Goal: Find specific page/section: Find specific page/section

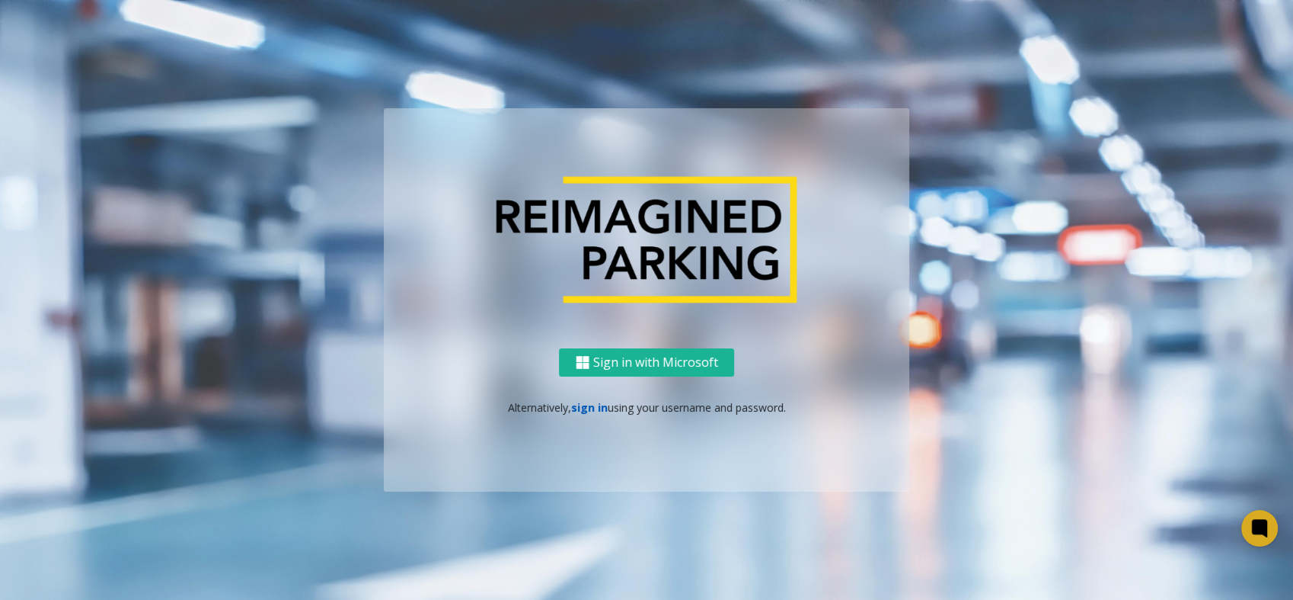
click at [596, 409] on link "sign in" at bounding box center [589, 407] width 37 height 14
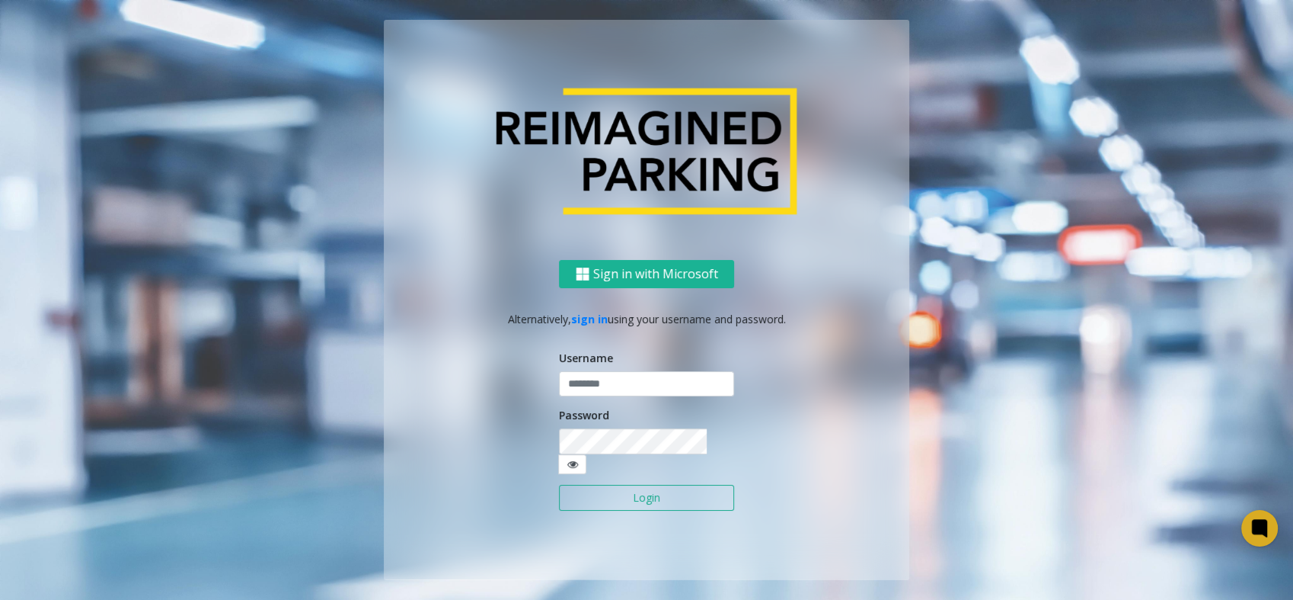
click at [600, 366] on label "Username" at bounding box center [586, 358] width 54 height 16
click at [599, 387] on input "text" at bounding box center [646, 384] width 175 height 26
type input "**********"
click at [559, 484] on button "Login" at bounding box center [646, 497] width 175 height 26
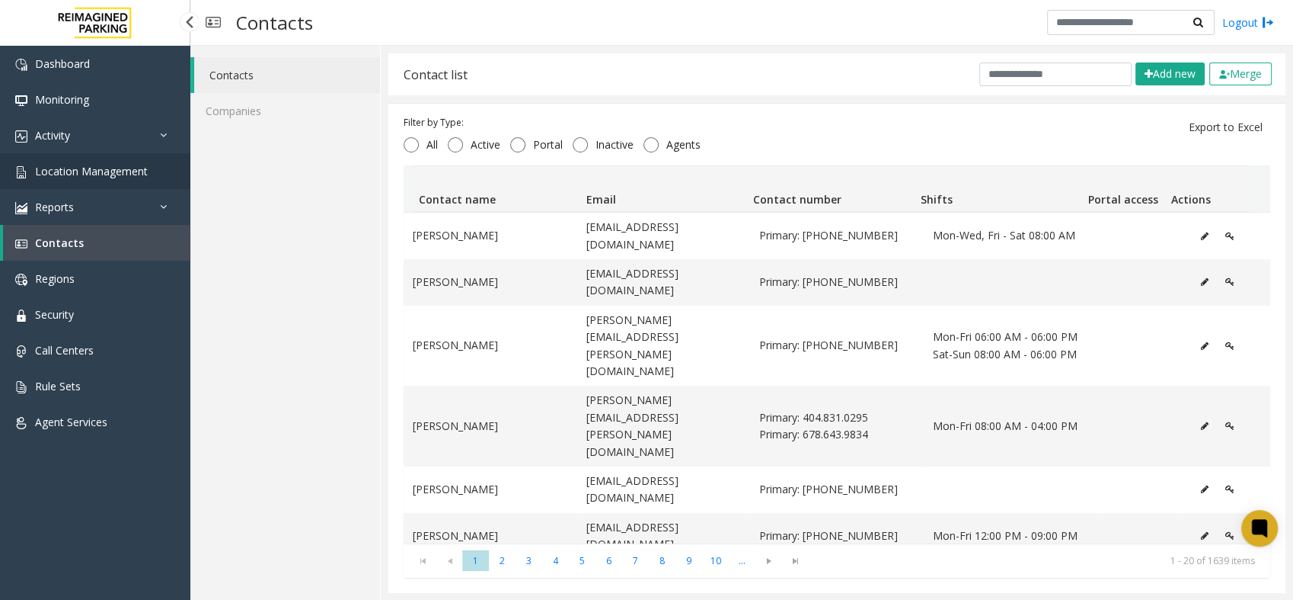
click at [97, 171] on span "Location Management" at bounding box center [91, 171] width 113 height 14
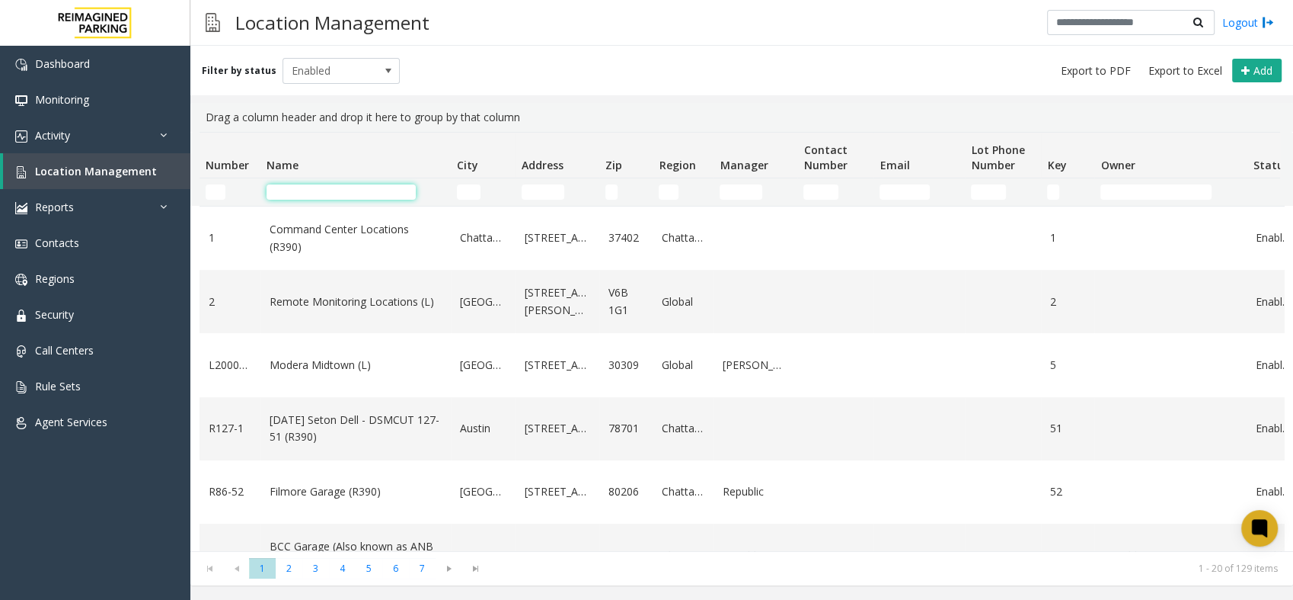
click at [373, 184] on input "Name Filter" at bounding box center [341, 191] width 149 height 15
type input "**********"
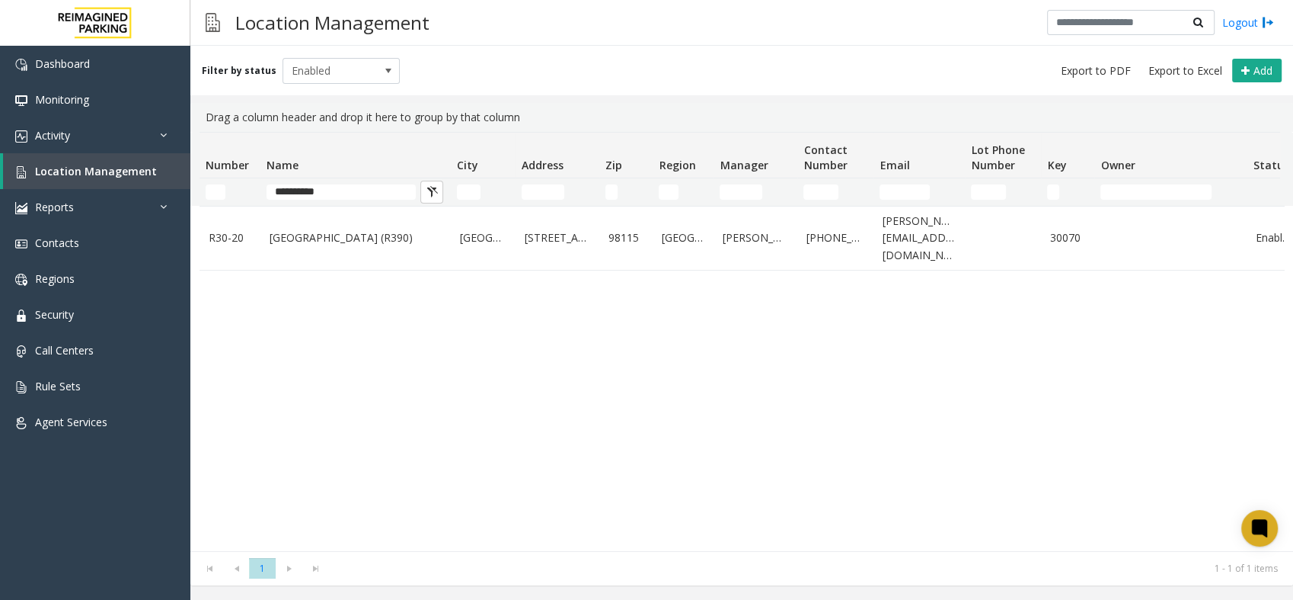
click at [731, 378] on div "R30-[GEOGRAPHIC_DATA] (R390) [GEOGRAPHIC_DATA] [STREET_ADDRESS] [PERSON_NAME] […" at bounding box center [742, 378] width 1085 height 345
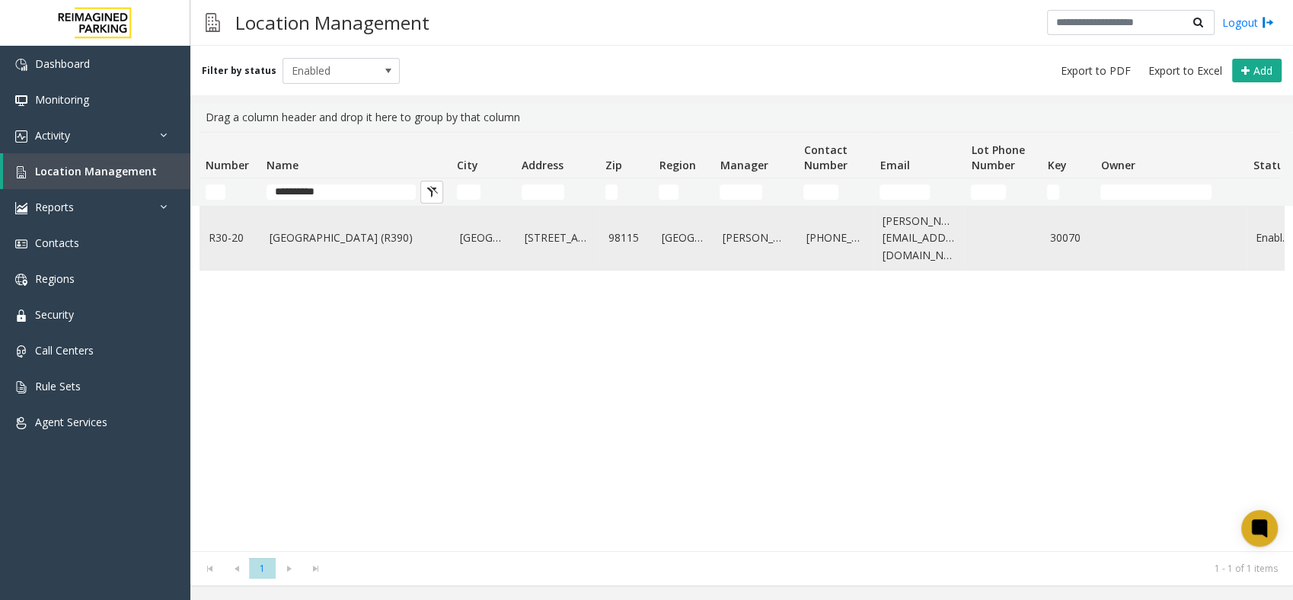
click at [322, 239] on link "[GEOGRAPHIC_DATA] (R390)" at bounding box center [356, 237] width 172 height 17
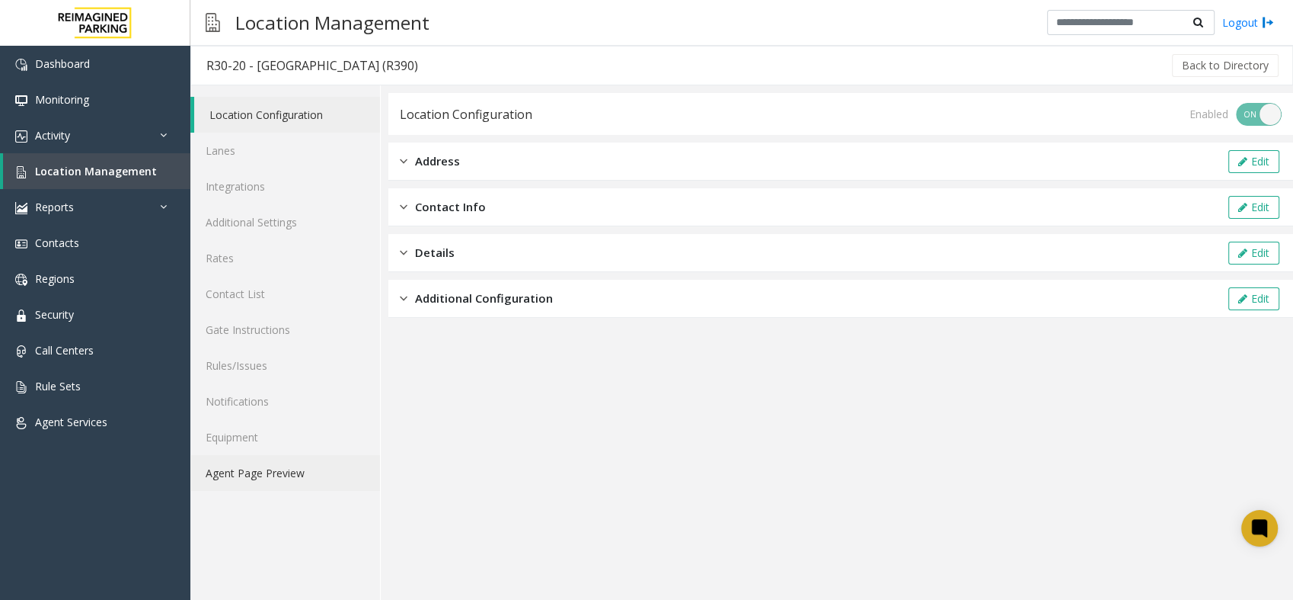
click at [257, 469] on link "Agent Page Preview" at bounding box center [285, 473] width 190 height 36
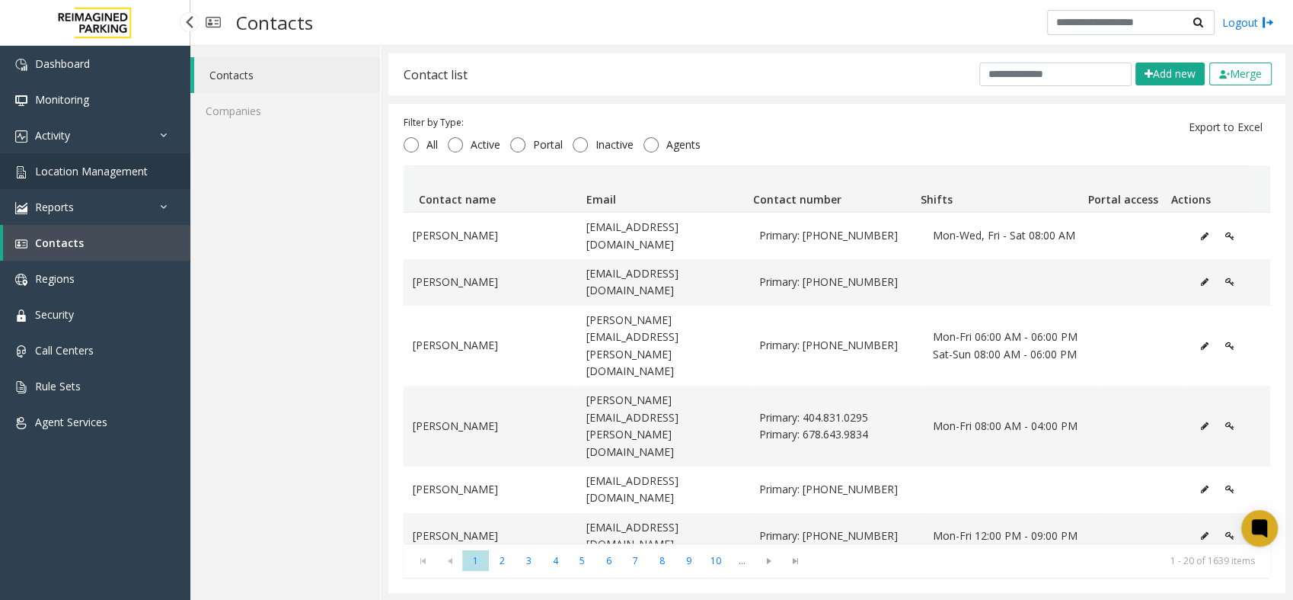
click at [72, 170] on span "Location Management" at bounding box center [91, 171] width 113 height 14
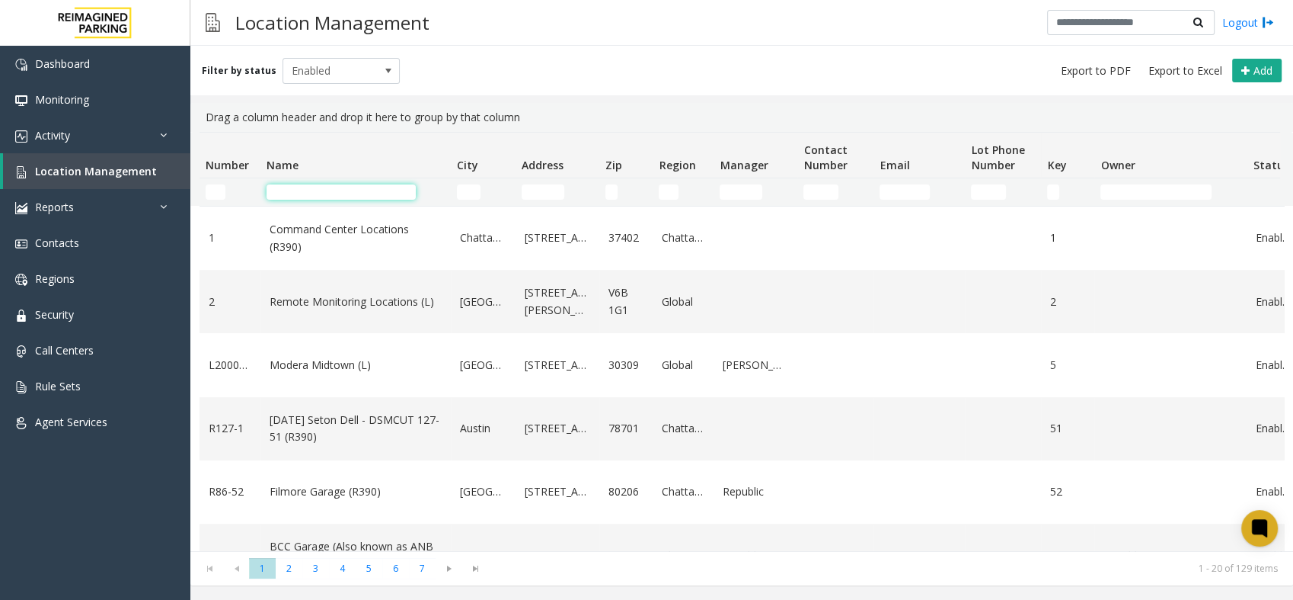
click at [334, 199] on input "Name Filter" at bounding box center [341, 191] width 149 height 15
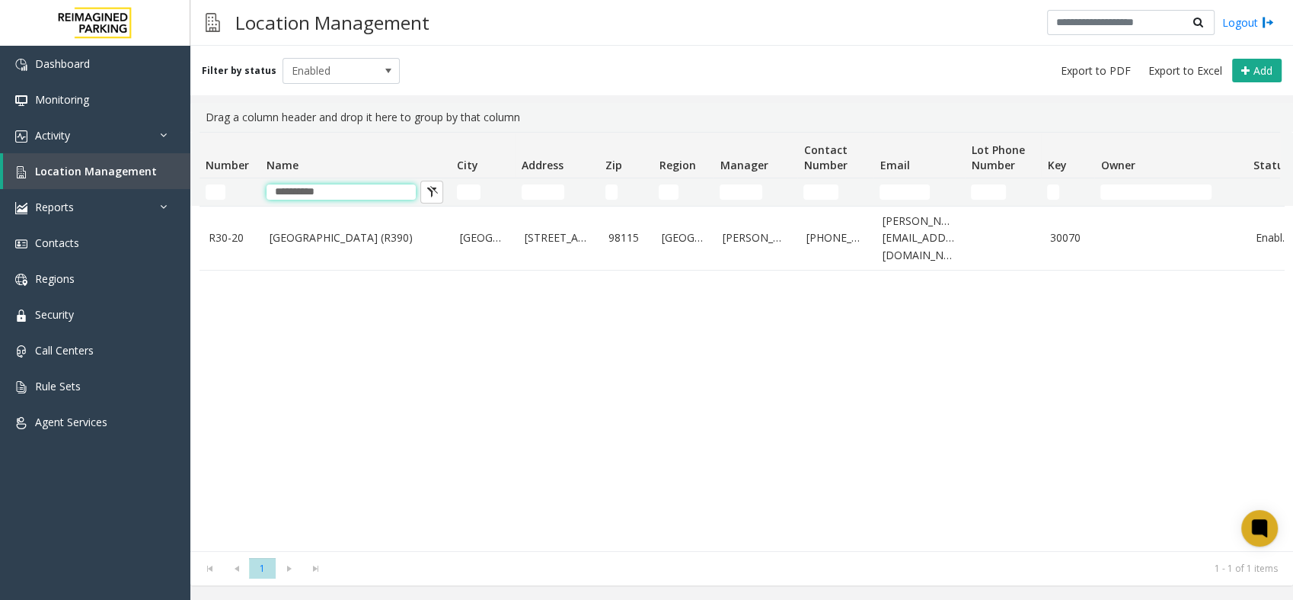
type input "**********"
click at [675, 426] on div "R30-[GEOGRAPHIC_DATA] (R390) [GEOGRAPHIC_DATA] [STREET_ADDRESS] [PERSON_NAME] […" at bounding box center [742, 378] width 1085 height 345
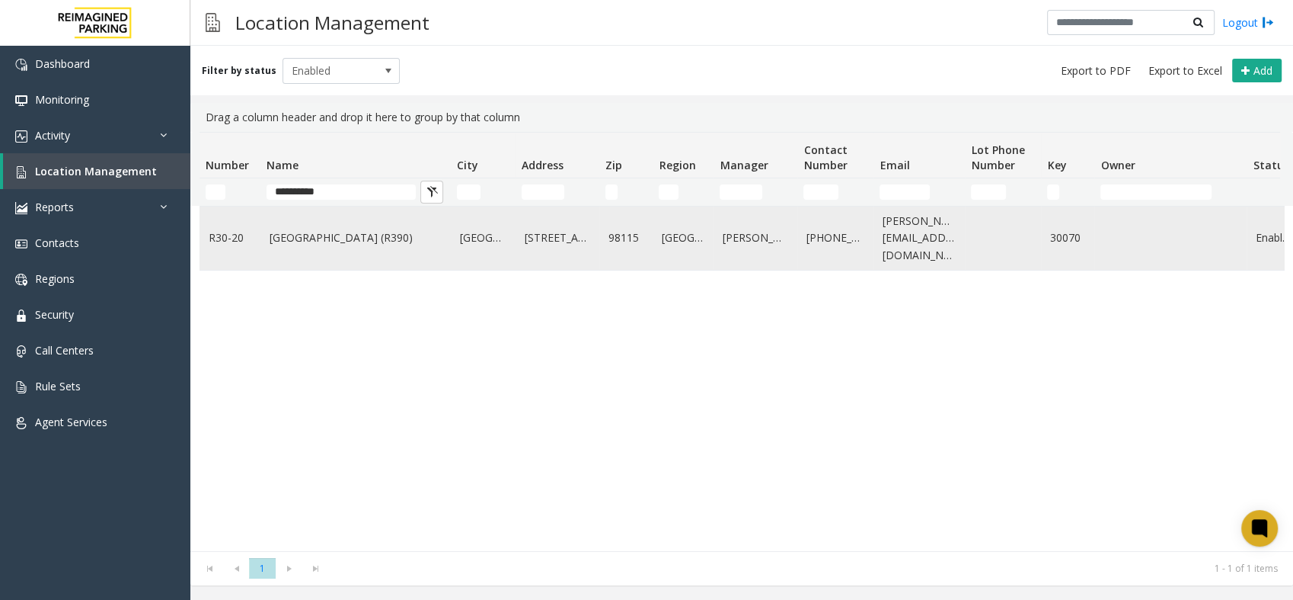
click at [332, 240] on link "[GEOGRAPHIC_DATA] (R390)" at bounding box center [356, 237] width 172 height 17
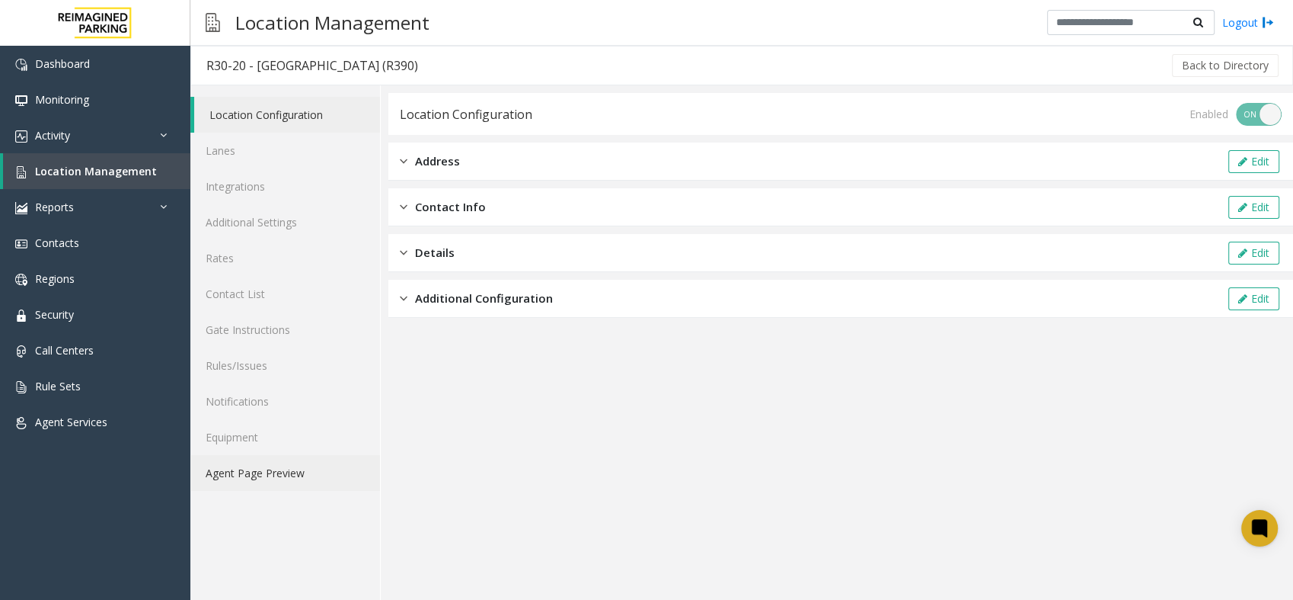
click at [287, 455] on link "Agent Page Preview" at bounding box center [285, 473] width 190 height 36
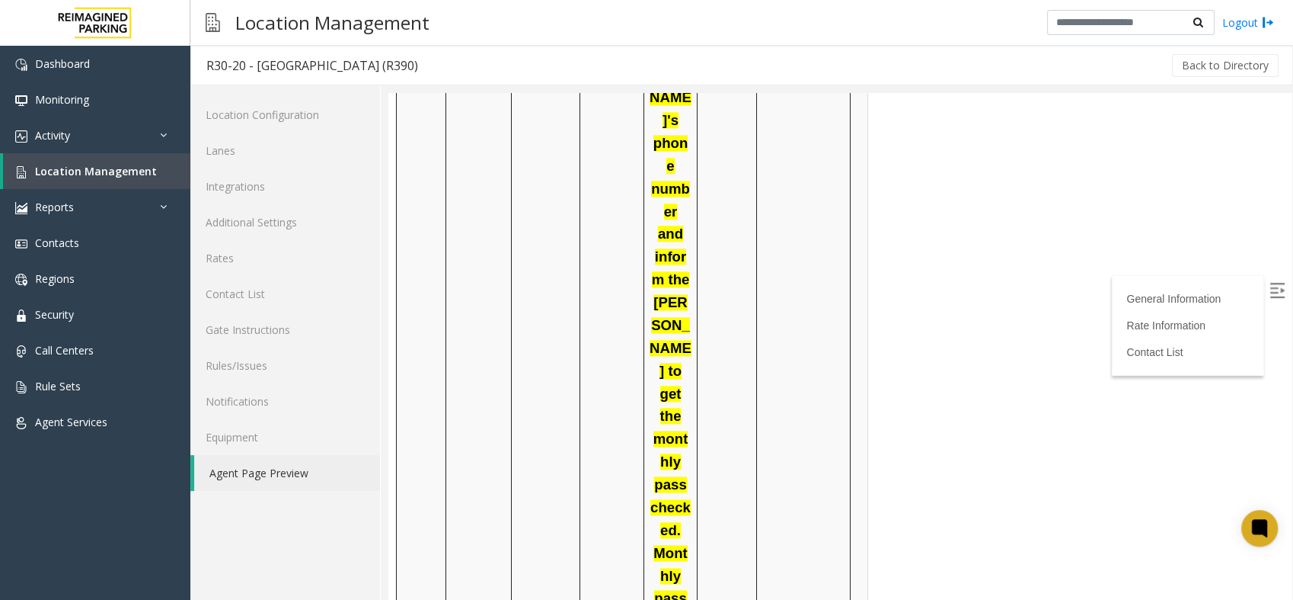
scroll to position [2070, 0]
